Goal: Complete application form

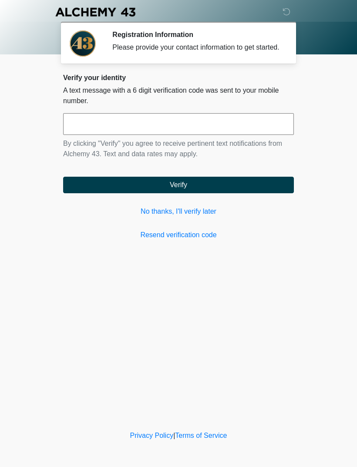
click at [245, 133] on input "text" at bounding box center [178, 124] width 231 height 22
type input "******"
click at [116, 193] on button "Verify" at bounding box center [178, 185] width 231 height 17
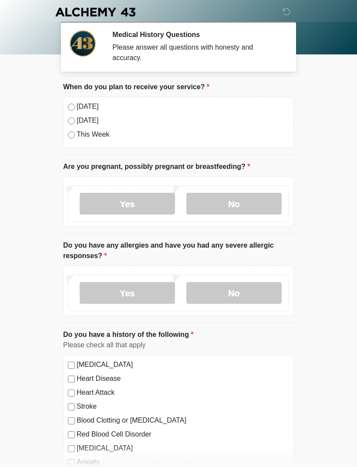
click at [81, 108] on label "Today" at bounding box center [183, 106] width 213 height 10
click at [248, 206] on label "No" at bounding box center [233, 204] width 95 height 22
click at [253, 288] on label "No" at bounding box center [233, 293] width 95 height 22
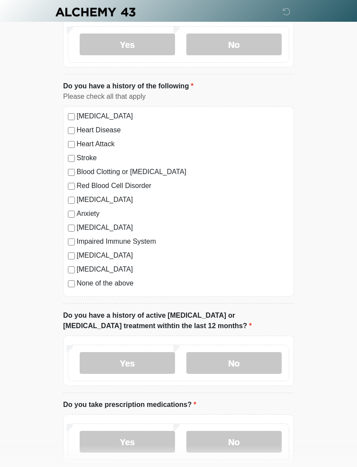
scroll to position [268, 0]
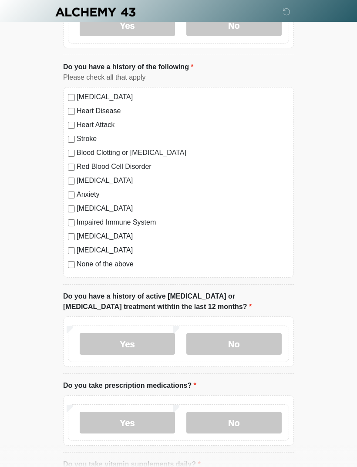
click at [244, 348] on label "No" at bounding box center [233, 344] width 95 height 22
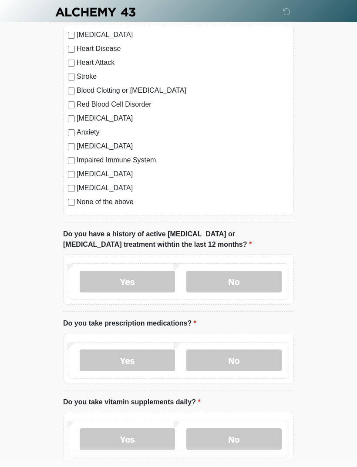
click at [151, 353] on label "Yes" at bounding box center [127, 361] width 95 height 22
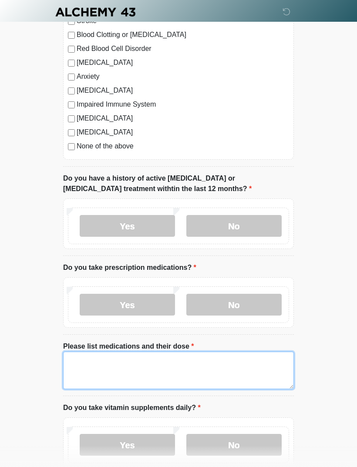
click at [215, 371] on textarea "Please list medications and their dose" at bounding box center [178, 370] width 231 height 37
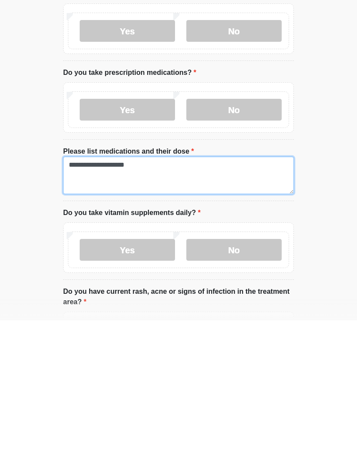
type textarea "**********"
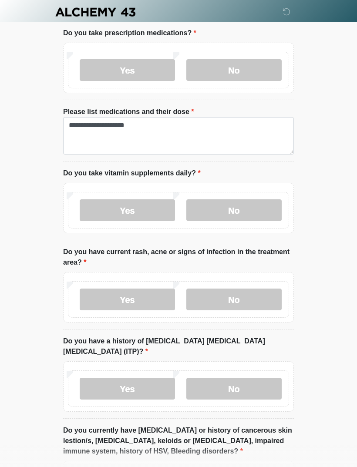
click at [248, 219] on label "No" at bounding box center [233, 210] width 95 height 22
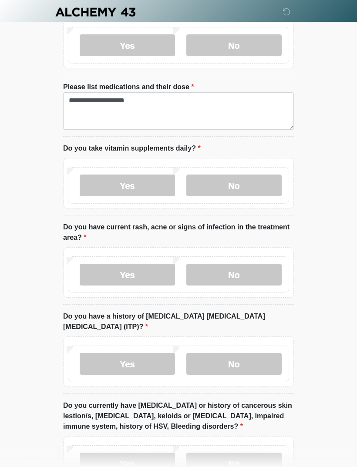
click at [269, 273] on label "No" at bounding box center [233, 275] width 95 height 22
click at [262, 354] on label "No" at bounding box center [233, 364] width 95 height 22
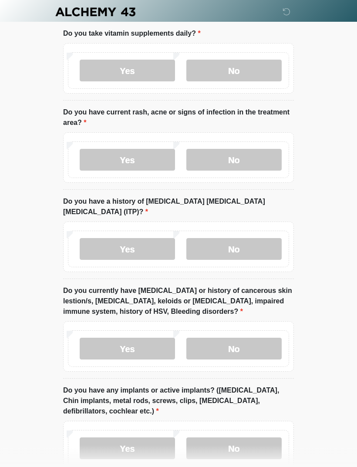
click at [259, 338] on label "No" at bounding box center [233, 349] width 95 height 22
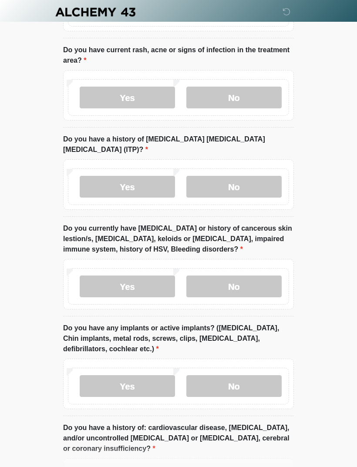
click at [248, 375] on label "No" at bounding box center [233, 386] width 95 height 22
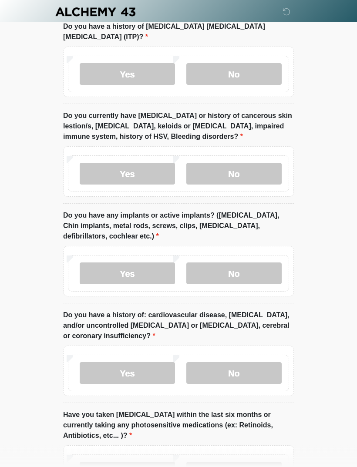
click at [253, 363] on label "No" at bounding box center [233, 374] width 95 height 22
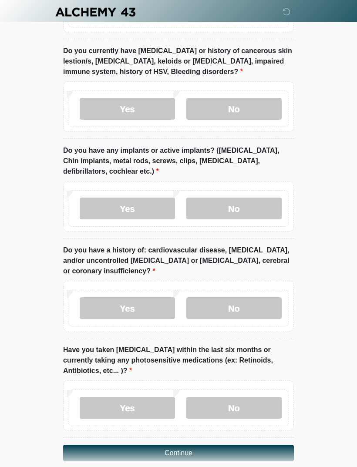
click at [255, 400] on label "No" at bounding box center [233, 408] width 95 height 22
click at [232, 445] on button "Continue" at bounding box center [178, 453] width 231 height 17
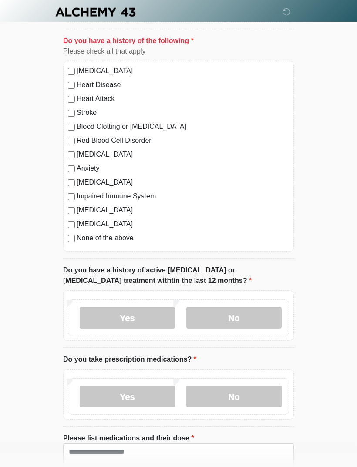
click at [121, 243] on label "None of the above" at bounding box center [183, 238] width 213 height 10
click at [93, 169] on label "Anxiety" at bounding box center [183, 168] width 213 height 10
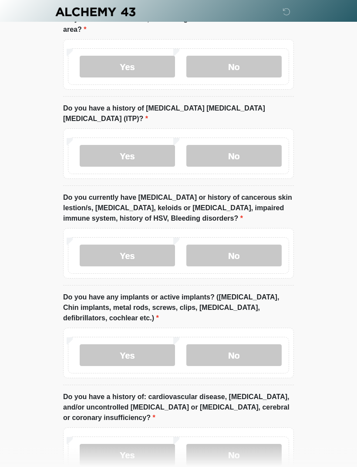
scroll to position [1000, 0]
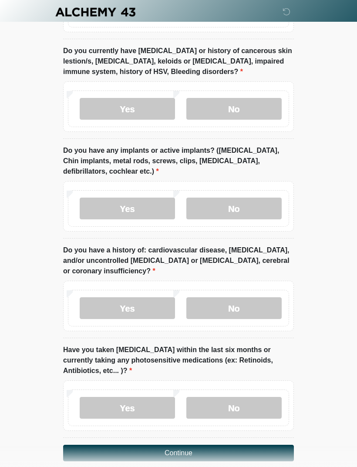
click at [221, 445] on button "Continue" at bounding box center [178, 453] width 231 height 17
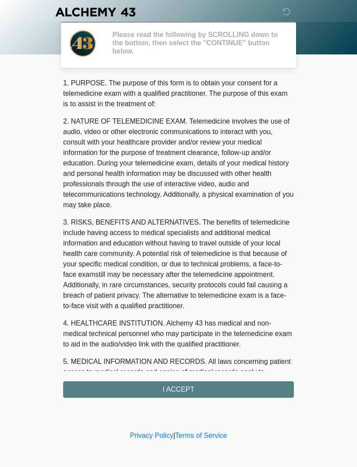
scroll to position [0, 0]
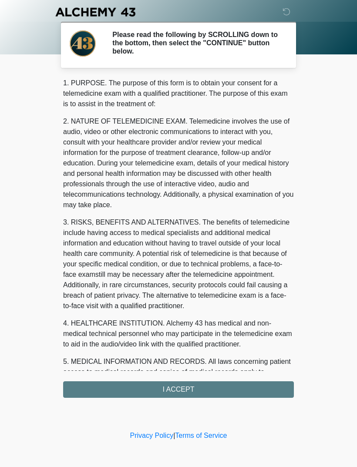
click at [233, 390] on div "1. PURPOSE. The purpose of this form is to obtain your consent for a telemedici…" at bounding box center [178, 238] width 231 height 320
click at [94, 386] on div "1. PURPOSE. The purpose of this form is to obtain your consent for a telemedici…" at bounding box center [178, 238] width 231 height 320
click at [122, 386] on div "1. PURPOSE. The purpose of this form is to obtain your consent for a telemedici…" at bounding box center [178, 238] width 231 height 320
click at [192, 382] on div "1. PURPOSE. The purpose of this form is to obtain your consent for a telemedici…" at bounding box center [178, 238] width 231 height 320
click at [192, 381] on div "1. PURPOSE. The purpose of this form is to obtain your consent for a telemedici…" at bounding box center [178, 238] width 231 height 320
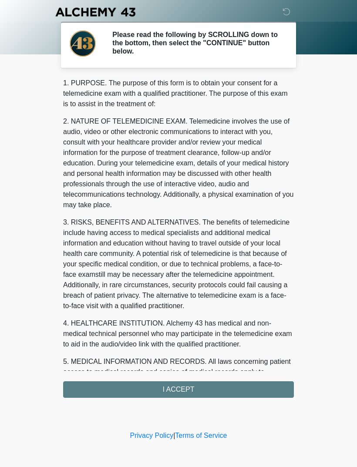
click at [186, 392] on div "1. PURPOSE. The purpose of this form is to obtain your consent for a telemedici…" at bounding box center [178, 238] width 231 height 320
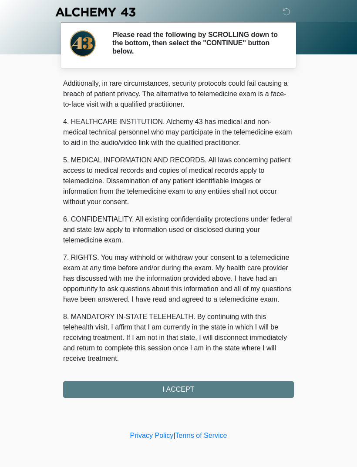
click at [214, 388] on div "1. PURPOSE. The purpose of this form is to obtain your consent for a telemedici…" at bounding box center [178, 238] width 231 height 320
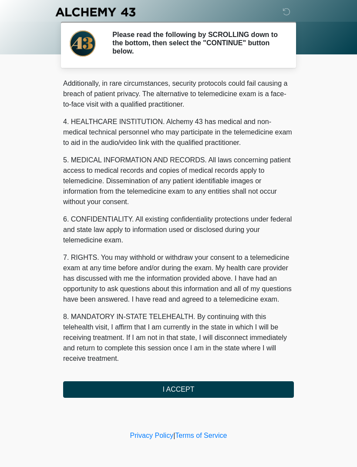
click at [201, 381] on button "I ACCEPT" at bounding box center [178, 389] width 231 height 17
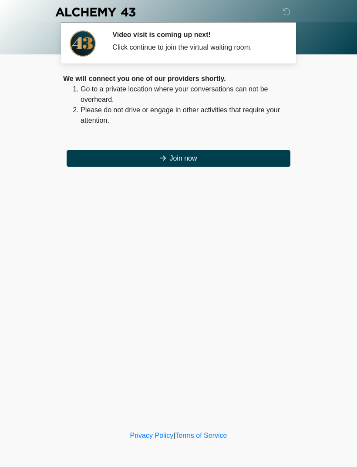
click at [213, 154] on button "Join now" at bounding box center [179, 158] width 224 height 17
